Goal: Transaction & Acquisition: Purchase product/service

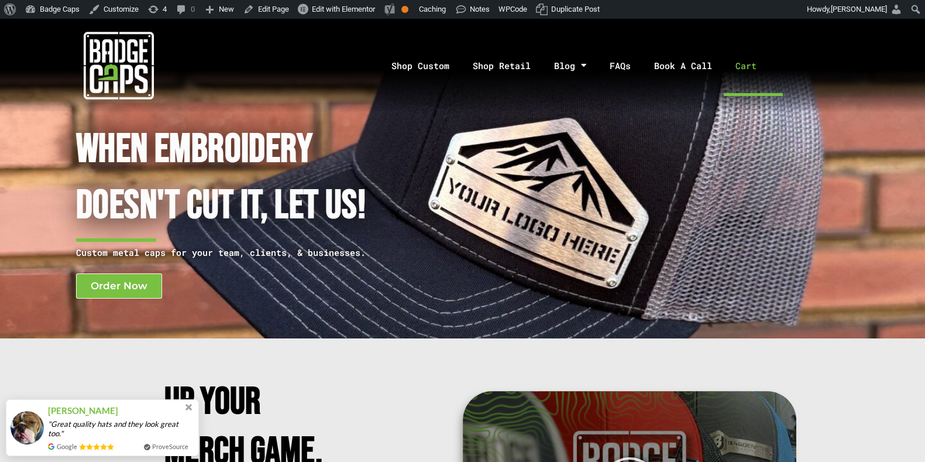
scroll to position [18, 0]
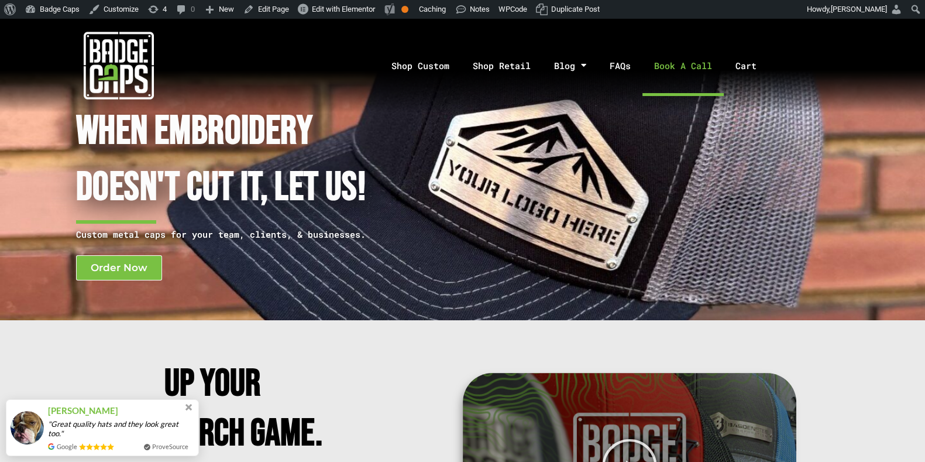
click at [682, 64] on link "Book A Call" at bounding box center [682, 65] width 81 height 61
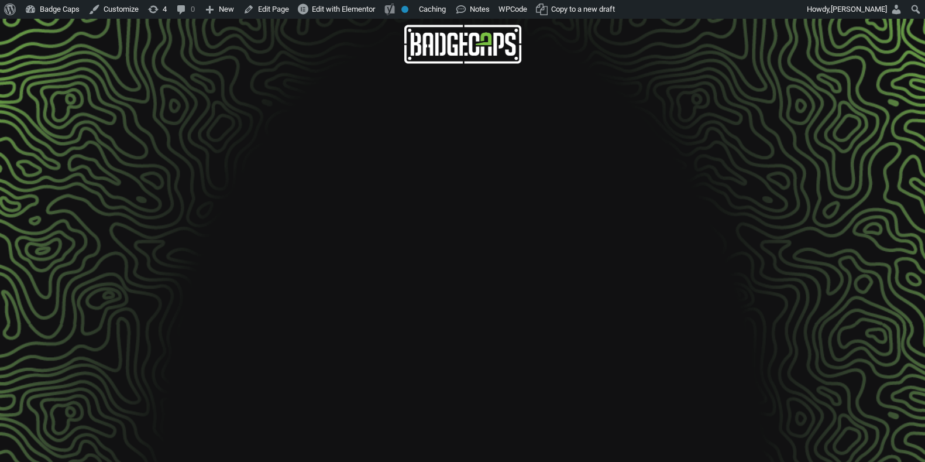
click at [465, 33] on img at bounding box center [462, 44] width 117 height 39
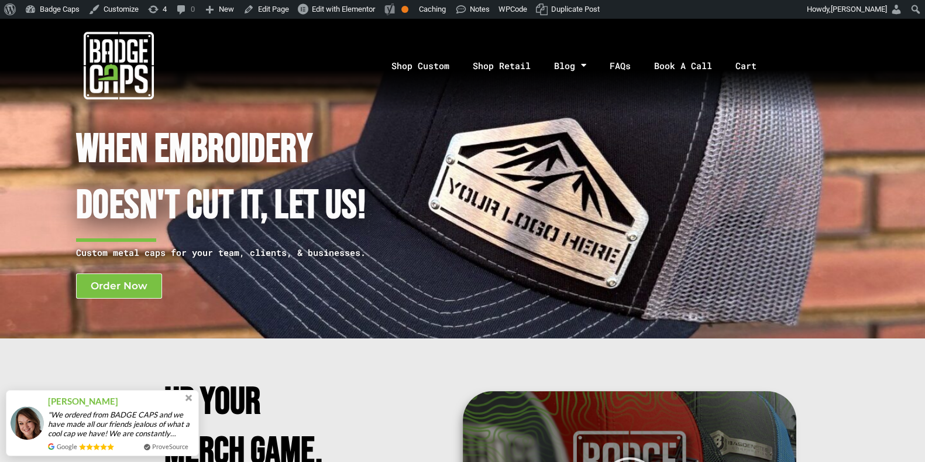
click at [129, 68] on img at bounding box center [119, 65] width 70 height 70
click at [675, 57] on link "Book A Call" at bounding box center [682, 65] width 81 height 61
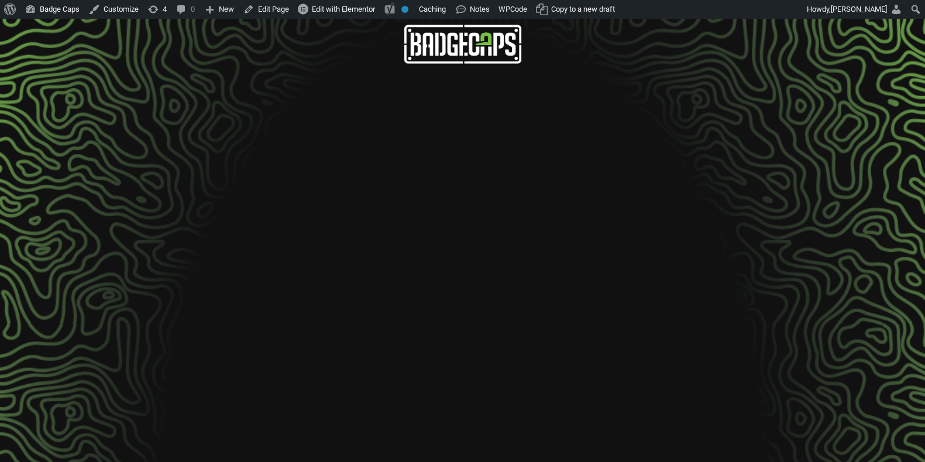
click at [447, 60] on img at bounding box center [462, 44] width 117 height 39
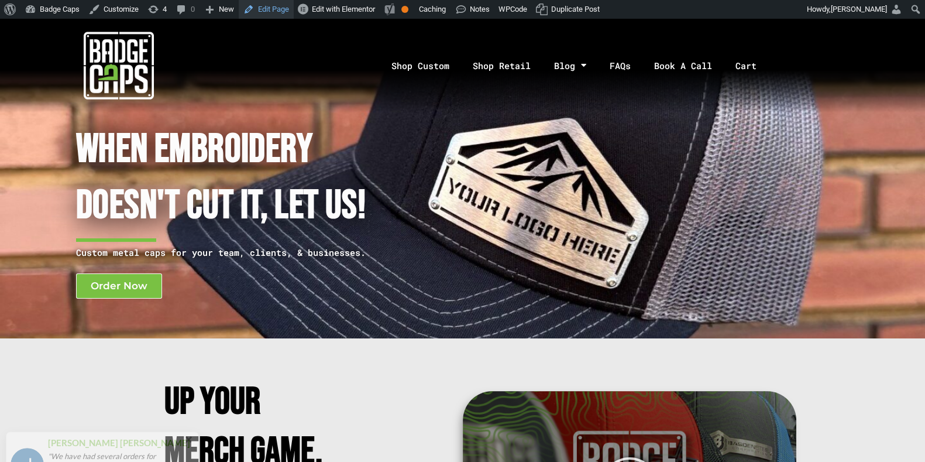
click at [266, 13] on link "Edit Page" at bounding box center [266, 9] width 55 height 19
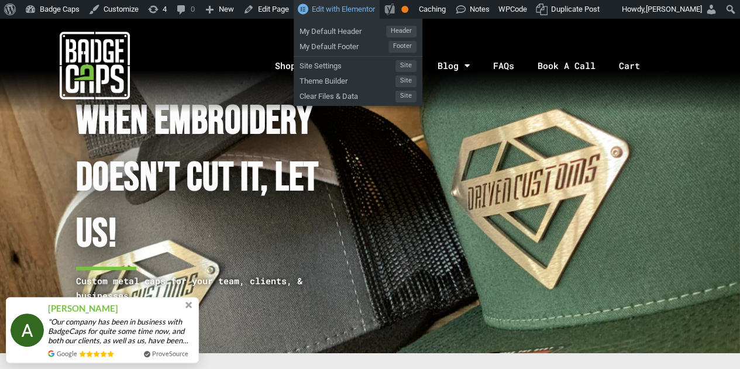
click at [325, 11] on span "Edit with Elementor" at bounding box center [343, 9] width 63 height 9
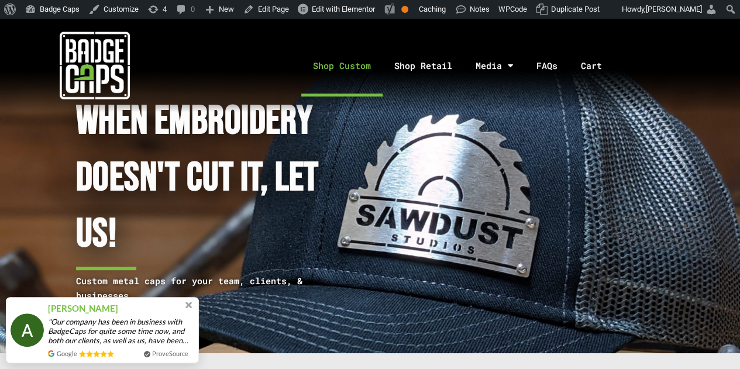
click at [363, 72] on link "Shop Custom" at bounding box center [341, 65] width 81 height 61
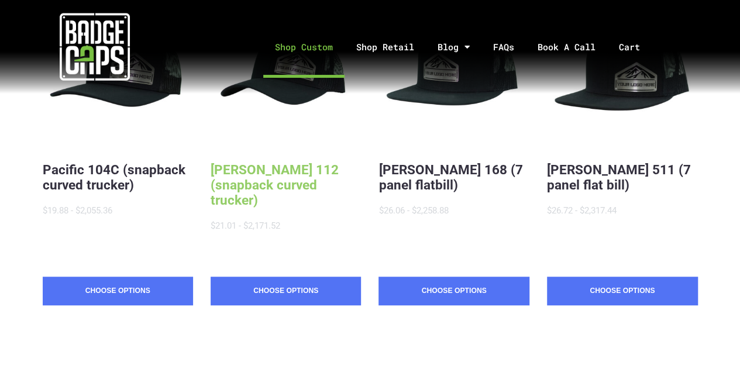
scroll to position [313, 0]
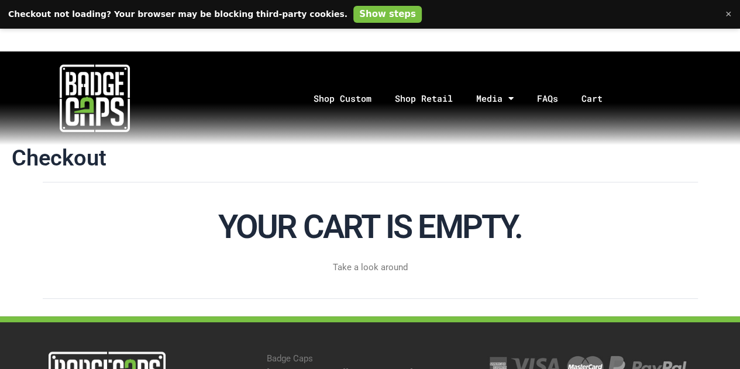
click at [626, 33] on html "About WordPress About WordPress Get Involved WordPress.org Documentation Learn …" at bounding box center [370, 250] width 740 height 462
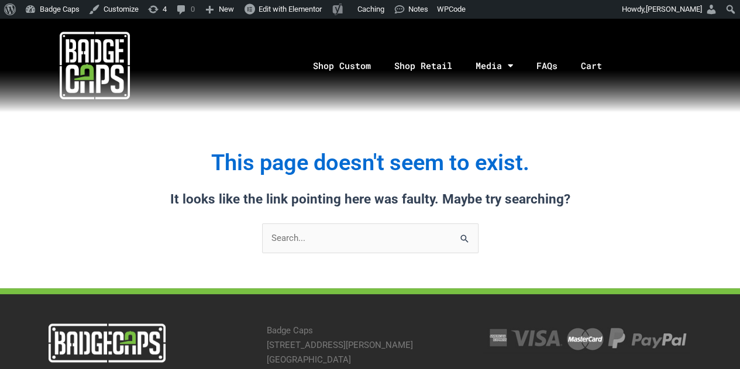
click at [239, 93] on nav "Shop Custom Shop Retail Media Social Blog Highlights FAQs Cart Your cart is emp…" at bounding box center [465, 65] width 550 height 61
